Goal: Task Accomplishment & Management: Use online tool/utility

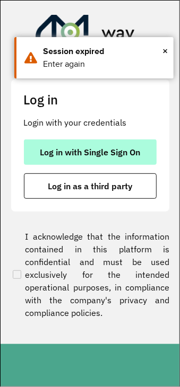
click at [123, 150] on span "Log in with Single Sign On" at bounding box center [90, 152] width 100 height 8
